Goal: Check status: Check status

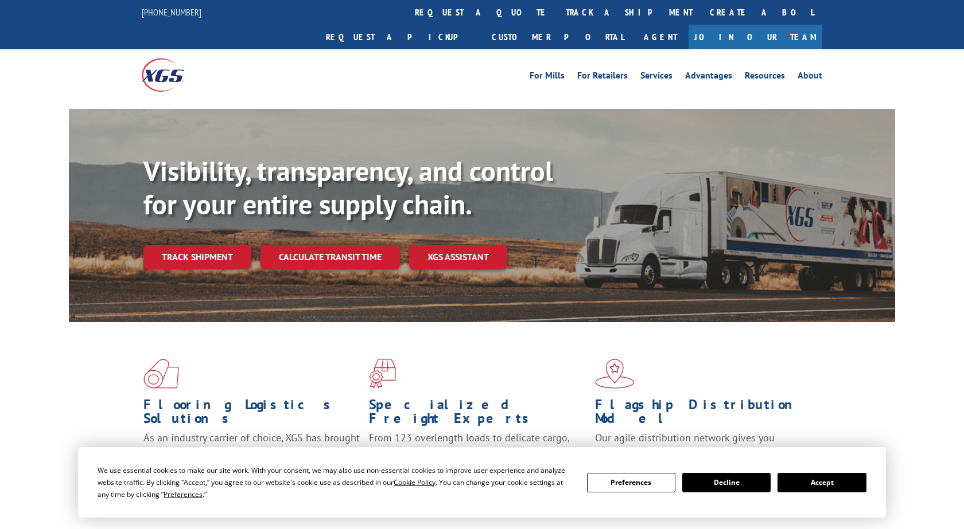
click at [557, 15] on link "track a shipment" at bounding box center [629, 12] width 144 height 25
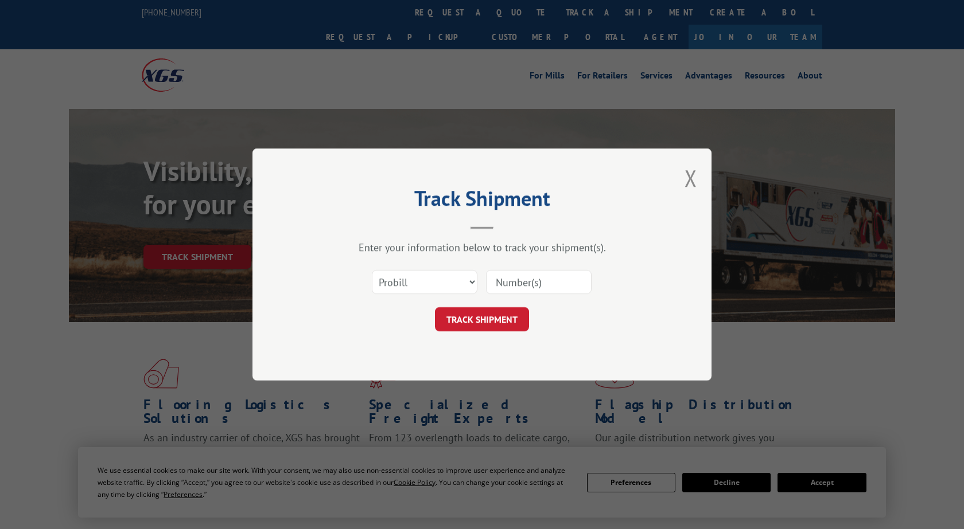
click at [513, 282] on input at bounding box center [539, 282] width 106 height 24
paste input "2850319"
type input "2850319"
click at [502, 328] on button "TRACK SHIPMENT" at bounding box center [482, 319] width 94 height 24
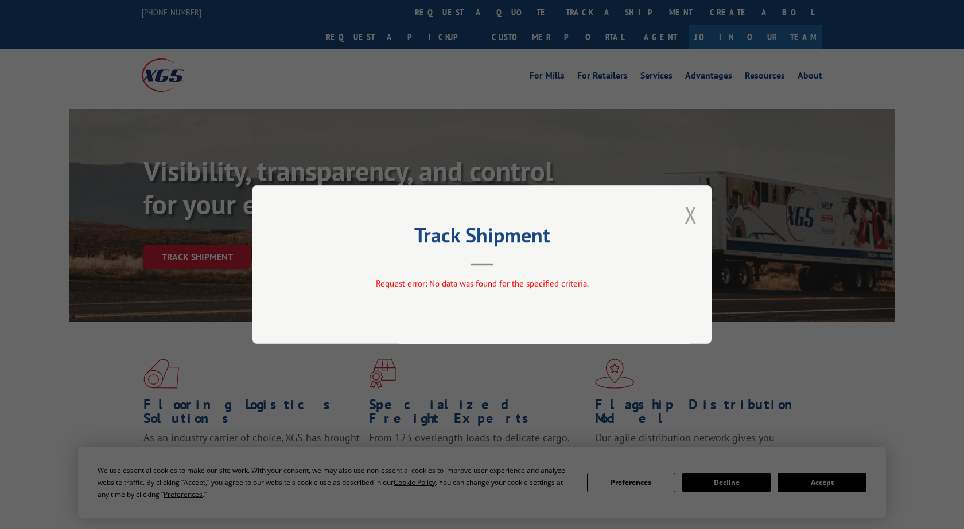
click at [692, 215] on button "Close modal" at bounding box center [690, 215] width 13 height 30
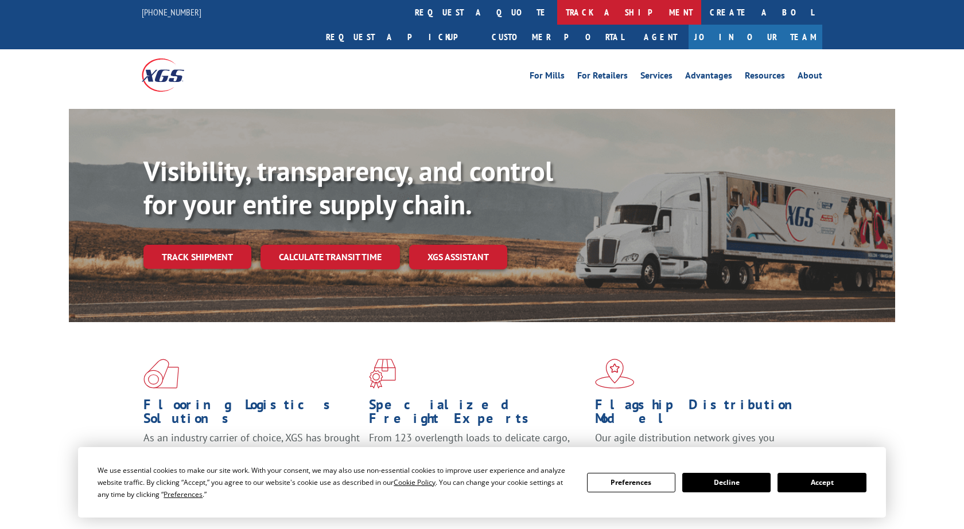
click at [557, 14] on link "track a shipment" at bounding box center [629, 12] width 144 height 25
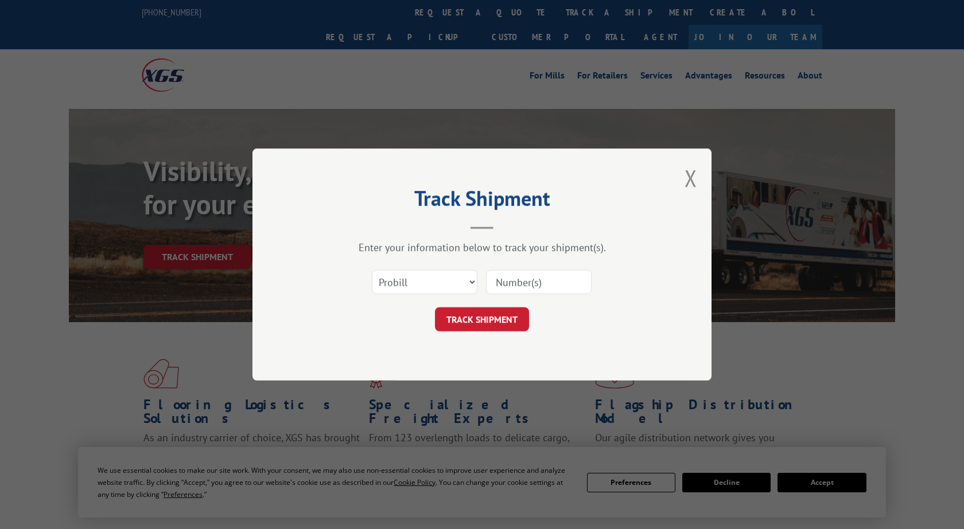
click at [429, 260] on div "Enter your information below to track your shipment(s). Select category... Prob…" at bounding box center [482, 286] width 344 height 91
click at [372, 270] on select "Select category... Probill BOL PO" at bounding box center [425, 282] width 106 height 24
select select "bol"
click option "BOL" at bounding box center [0, 0] width 0 height 0
click at [531, 291] on input at bounding box center [539, 282] width 106 height 24
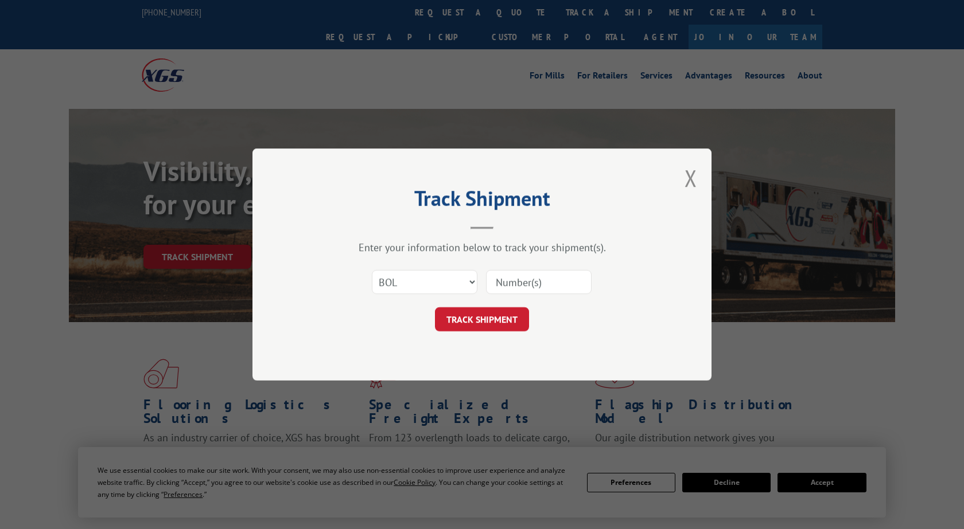
paste input "2850319"
type input "2850319"
click at [481, 327] on button "TRACK SHIPMENT" at bounding box center [482, 319] width 94 height 24
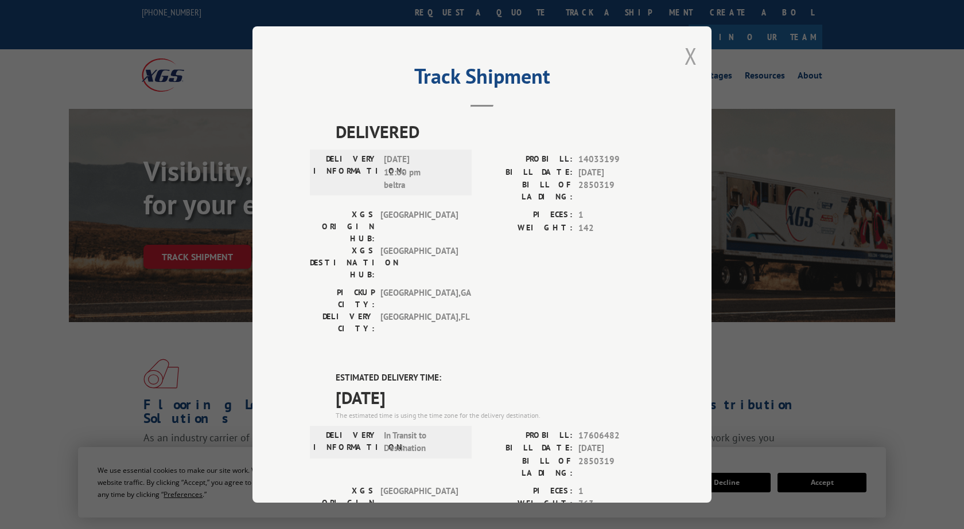
click at [691, 59] on button "Close modal" at bounding box center [690, 56] width 13 height 30
